Goal: Information Seeking & Learning: Check status

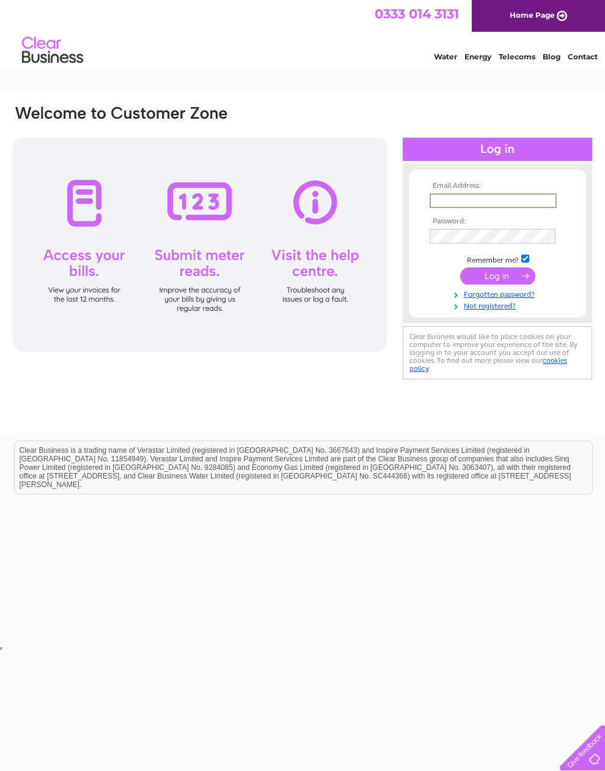
type input "alloaframingco@hotmail.com"
click at [498, 280] on input "submit" at bounding box center [498, 275] width 75 height 17
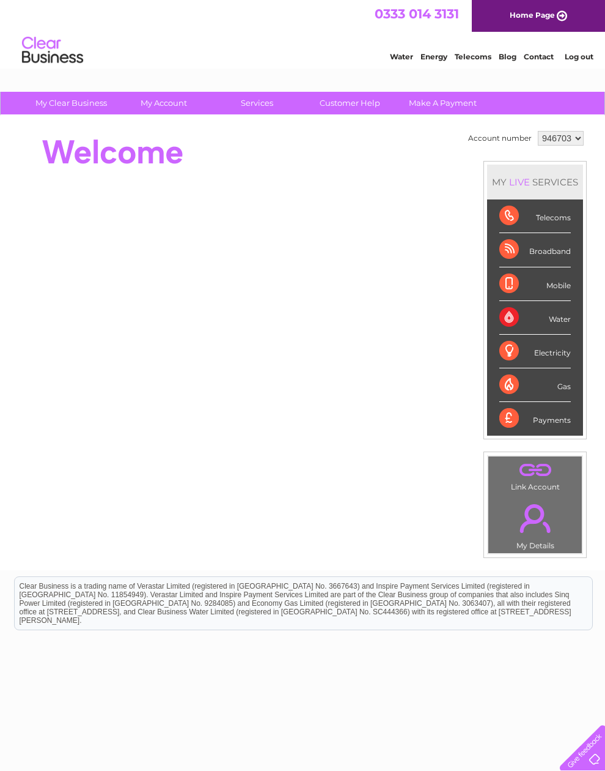
click at [550, 435] on div "Payments" at bounding box center [536, 418] width 72 height 33
click at [546, 429] on div "Payments" at bounding box center [536, 418] width 72 height 33
click at [528, 427] on div "Payments" at bounding box center [536, 418] width 72 height 33
click at [565, 430] on div "Payments" at bounding box center [536, 418] width 72 height 33
click at [544, 432] on div "Payments" at bounding box center [536, 418] width 72 height 33
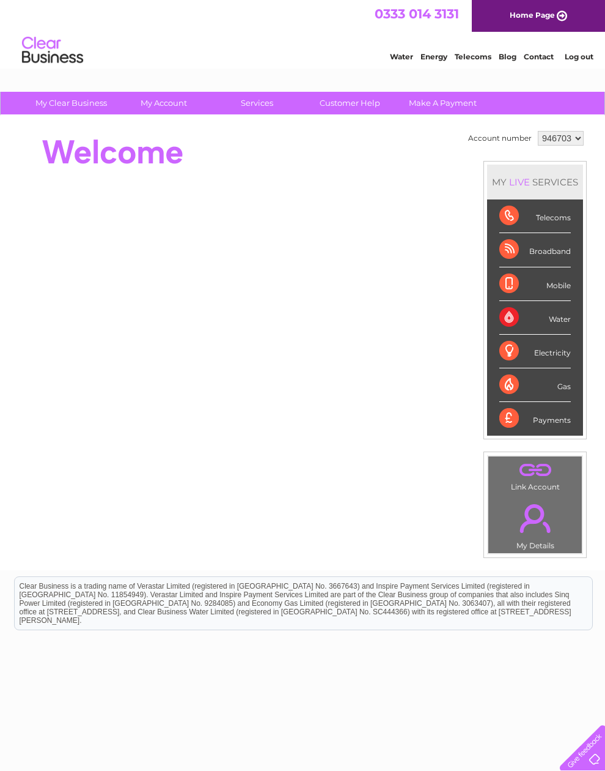
click at [530, 434] on div "Payments" at bounding box center [536, 418] width 72 height 33
click at [535, 430] on div "Payments" at bounding box center [536, 418] width 72 height 33
click at [539, 435] on div "Payments" at bounding box center [536, 418] width 72 height 33
click at [540, 435] on div "Payments" at bounding box center [536, 418] width 72 height 33
click at [537, 435] on div "Payments" at bounding box center [536, 418] width 72 height 33
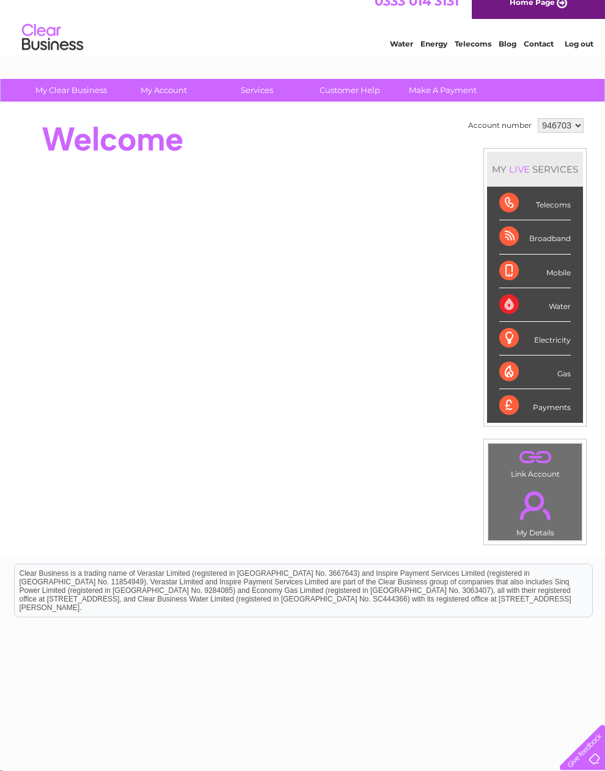
scroll to position [13, 0]
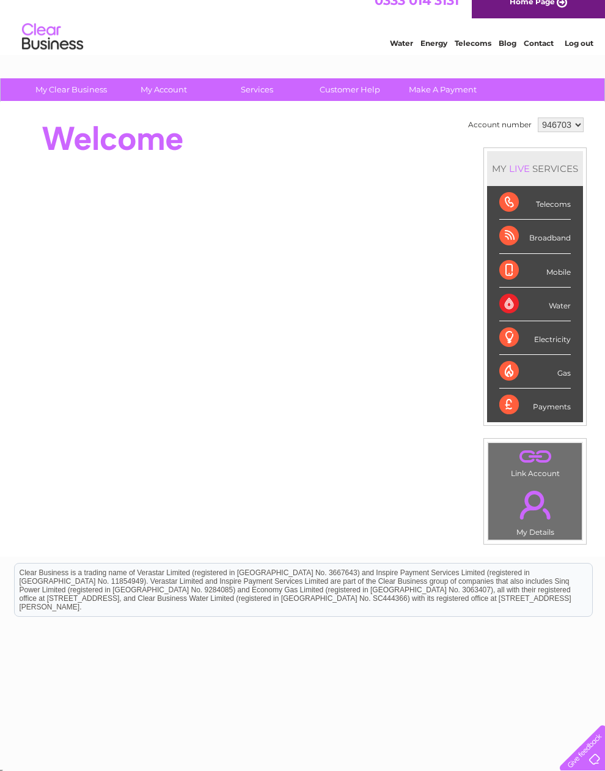
click at [549, 415] on div "Payments" at bounding box center [536, 404] width 72 height 33
click at [568, 420] on div "Payments" at bounding box center [536, 404] width 72 height 33
click at [569, 416] on div "Payments" at bounding box center [536, 404] width 72 height 33
click at [557, 347] on div "Electricity" at bounding box center [536, 338] width 72 height 34
click at [558, 346] on div "Electricity" at bounding box center [536, 338] width 72 height 34
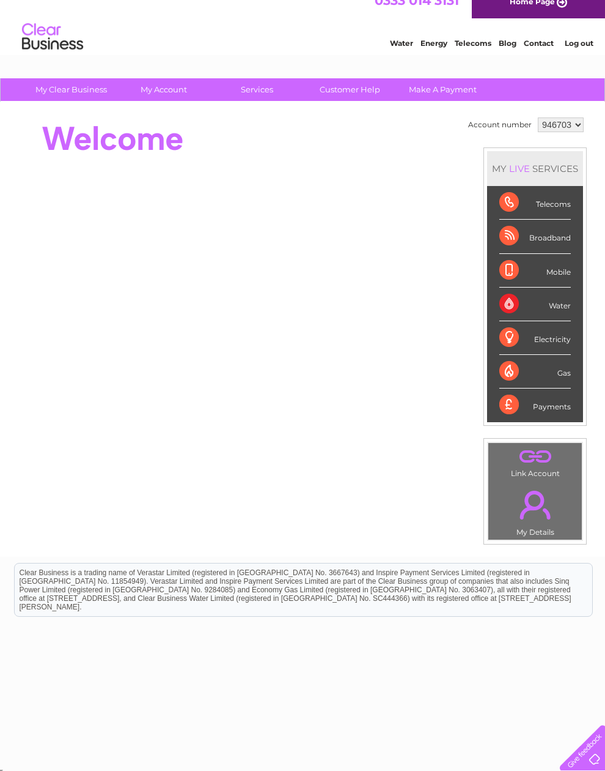
click at [560, 346] on div "Electricity" at bounding box center [536, 338] width 72 height 34
click at [554, 355] on div "Electricity" at bounding box center [536, 338] width 72 height 34
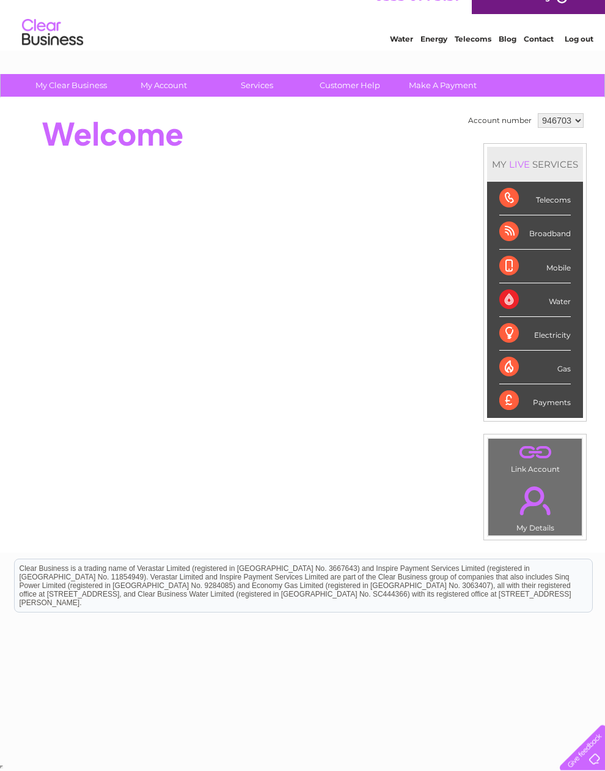
scroll to position [39, 0]
click at [557, 360] on div "Gas" at bounding box center [536, 367] width 72 height 34
click at [555, 330] on div "Electricity" at bounding box center [536, 334] width 72 height 34
click at [553, 317] on div "Electricity" at bounding box center [536, 334] width 72 height 34
click at [555, 317] on div "Electricity" at bounding box center [536, 334] width 72 height 34
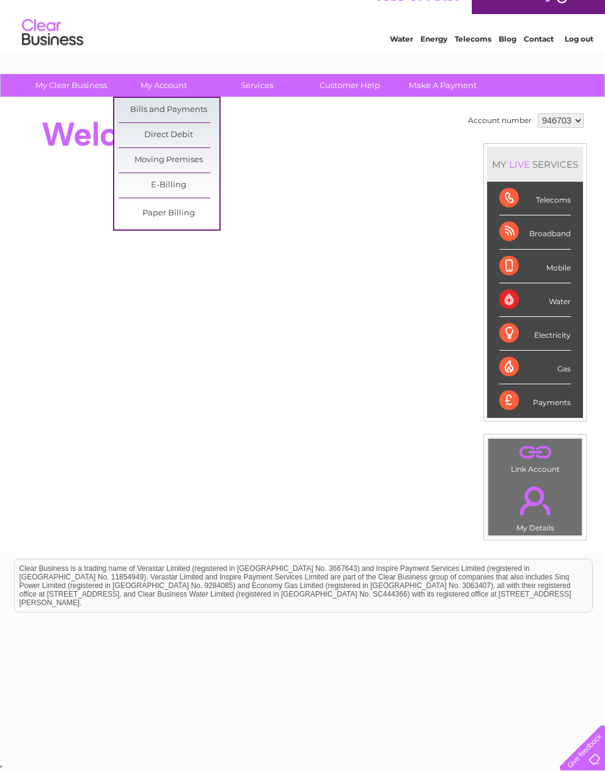
click at [152, 98] on link "Bills and Payments" at bounding box center [169, 110] width 101 height 24
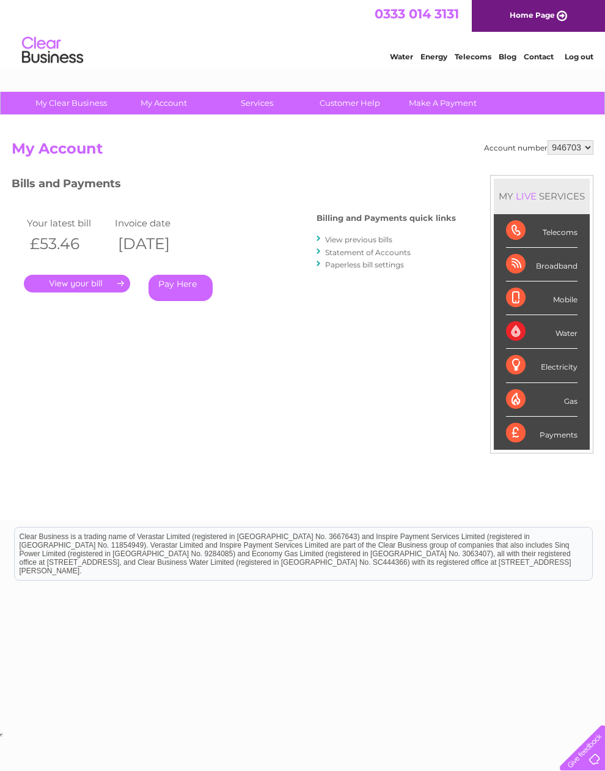
click at [83, 284] on link "." at bounding box center [77, 284] width 106 height 18
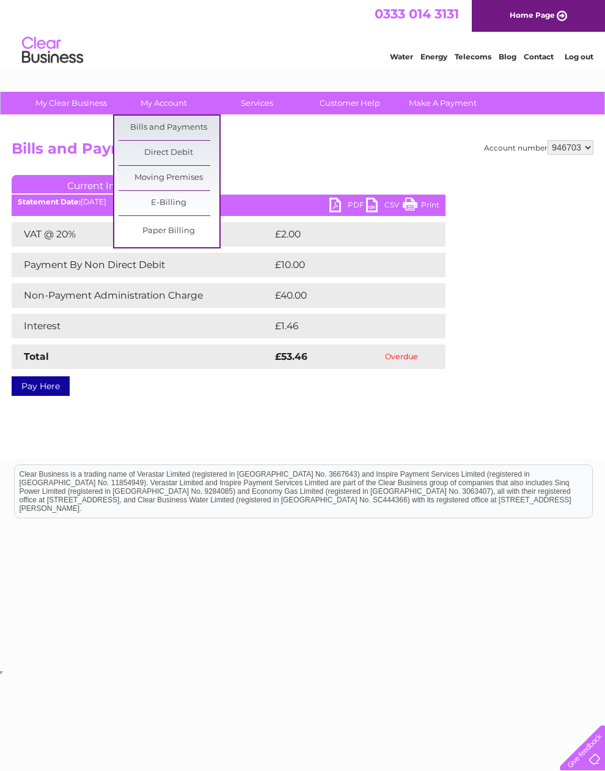
click at [151, 202] on link "E-Billing" at bounding box center [169, 203] width 101 height 24
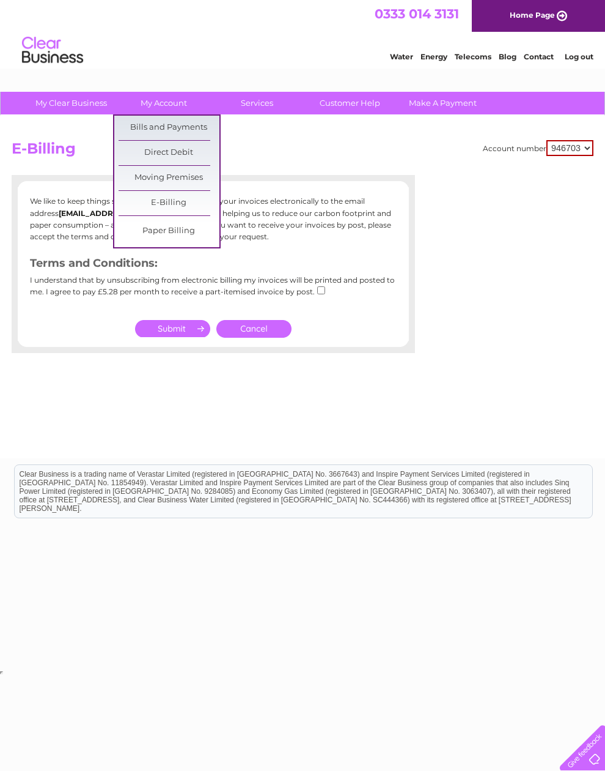
click at [141, 125] on link "Bills and Payments" at bounding box center [169, 128] width 101 height 24
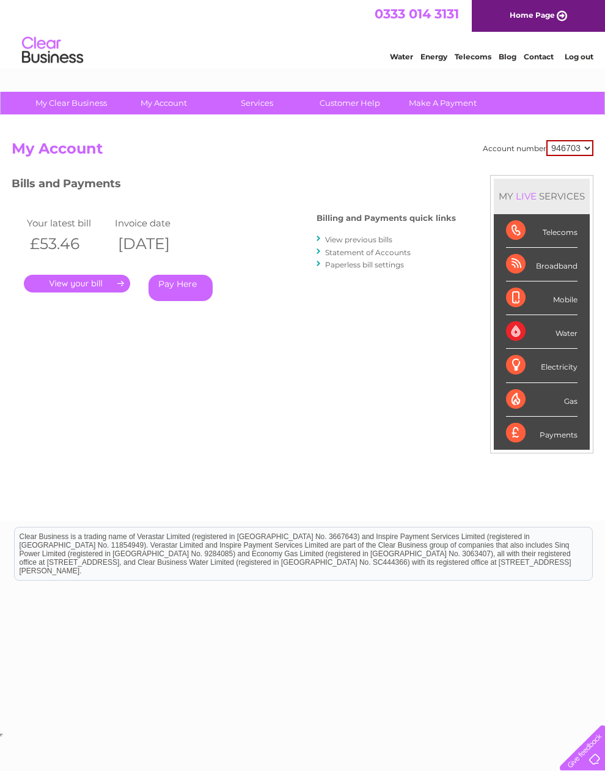
click at [344, 237] on link "View previous bills" at bounding box center [358, 239] width 67 height 9
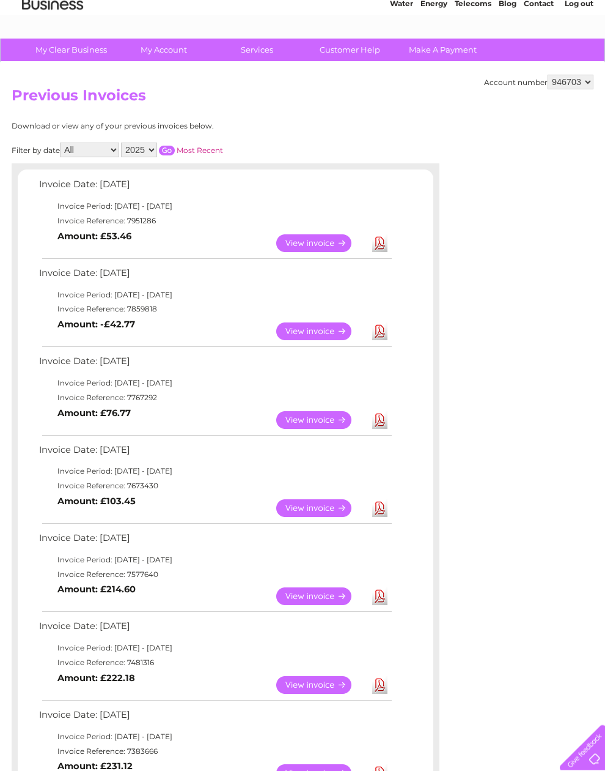
scroll to position [26, 0]
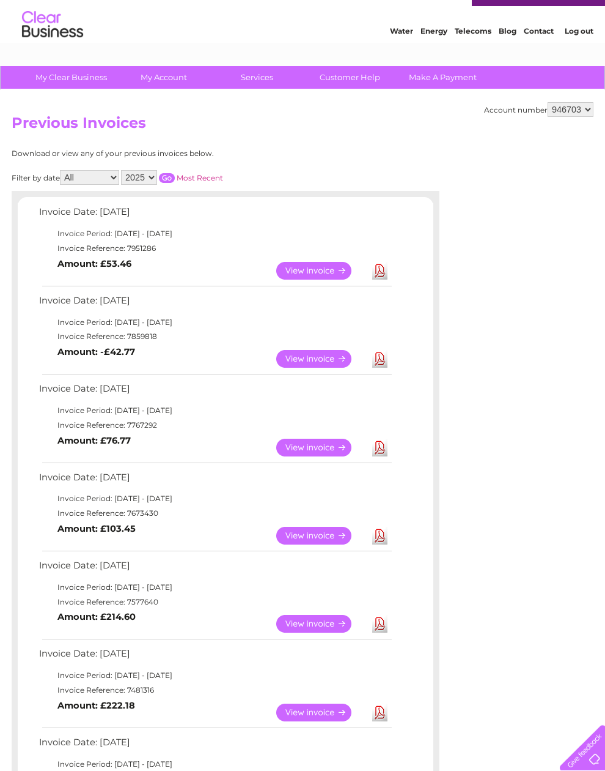
click at [317, 632] on link "View" at bounding box center [321, 624] width 90 height 18
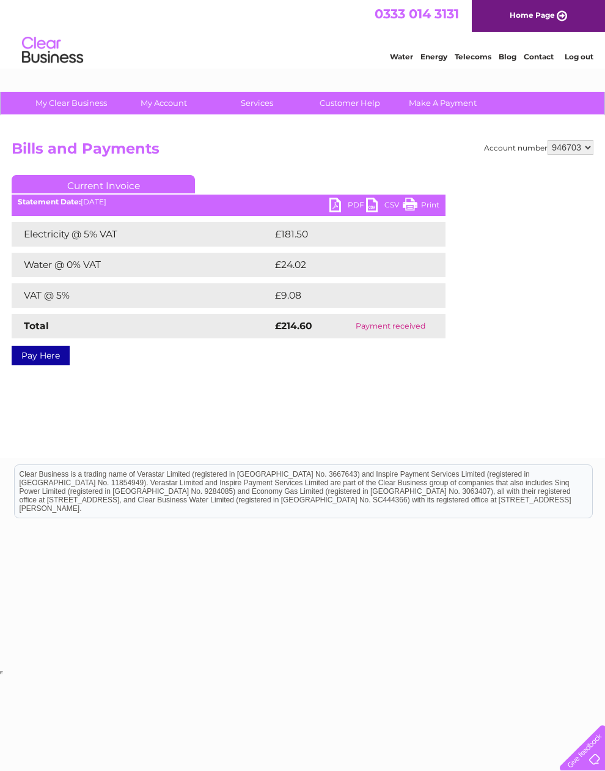
click at [296, 236] on td "£181.50" at bounding box center [347, 234] width 150 height 24
click at [275, 234] on td "£181.50" at bounding box center [347, 234] width 150 height 24
click at [313, 223] on td "£181.50" at bounding box center [347, 234] width 150 height 24
click at [310, 235] on td "£181.50" at bounding box center [347, 234] width 150 height 24
